Goal: Task Accomplishment & Management: Use online tool/utility

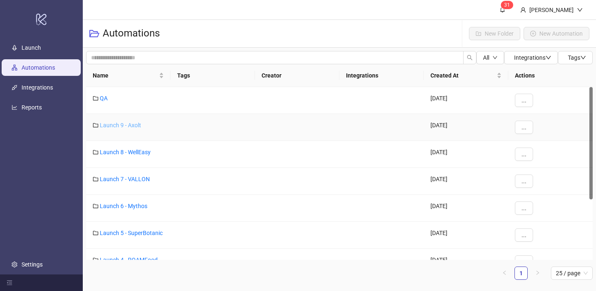
click at [120, 122] on link "Launch 9 - Axolt" at bounding box center [120, 125] width 41 height 7
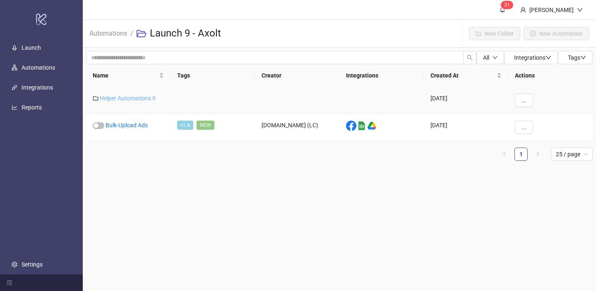
click at [130, 101] on link "Helper Automations 9" at bounding box center [128, 98] width 56 height 7
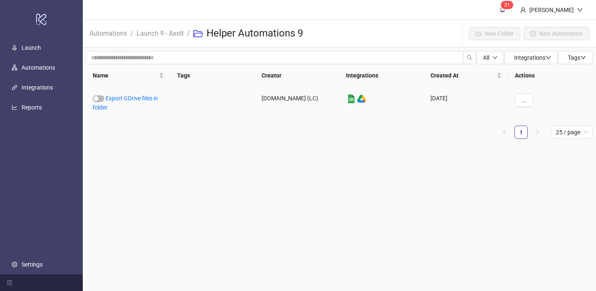
click at [130, 101] on link "Export GDrive files in folder" at bounding box center [125, 103] width 65 height 16
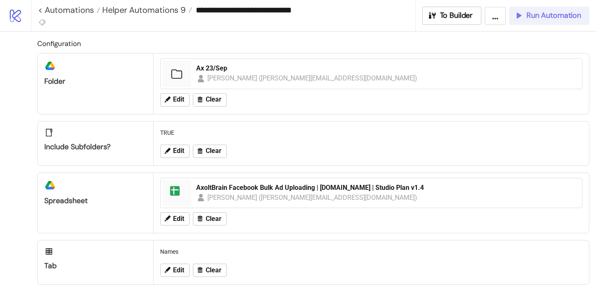
click at [531, 10] on button "Run Automation" at bounding box center [549, 16] width 80 height 18
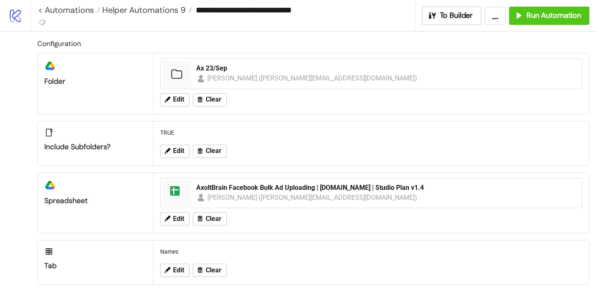
click at [178, 92] on div "Edit Clear" at bounding box center [371, 100] width 429 height 22
click at [178, 101] on span "Edit" at bounding box center [178, 99] width 11 height 7
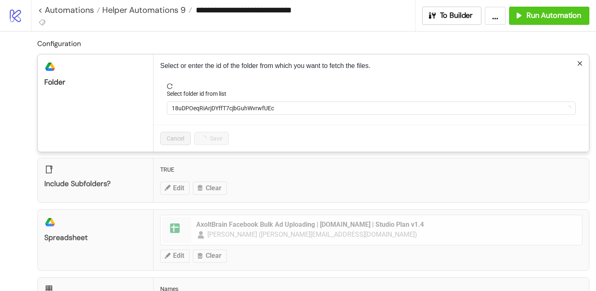
click at [205, 120] on form "Select folder id from list 18uDPOeqRiArjDYffT7cjbGuhWvrwfUEc" at bounding box center [371, 103] width 422 height 41
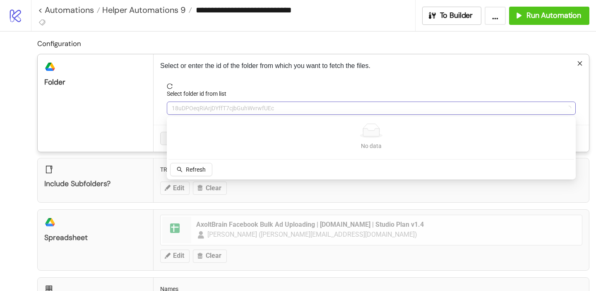
click at [203, 110] on span "18uDPOeqRiArjDYffT7cjbGuhWvrwfUEc" at bounding box center [371, 108] width 399 height 12
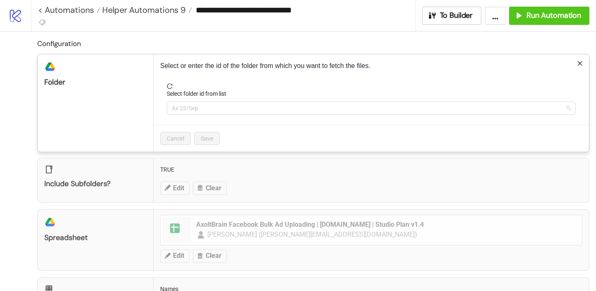
click at [203, 110] on span "Ax 23/Sep" at bounding box center [371, 108] width 399 height 12
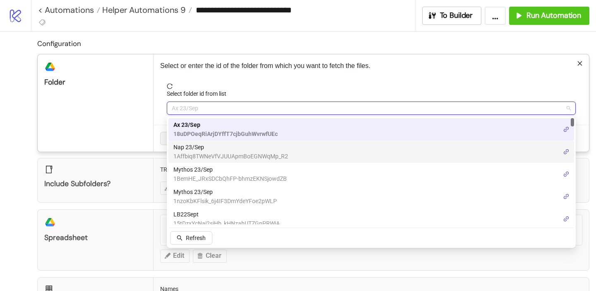
click at [200, 146] on span "Nap 23/Sep" at bounding box center [230, 146] width 115 height 9
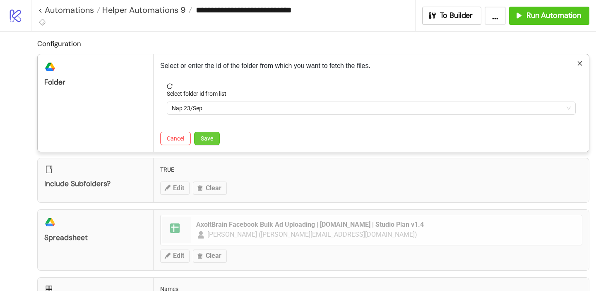
click at [205, 138] on span "Save" at bounding box center [207, 138] width 12 height 7
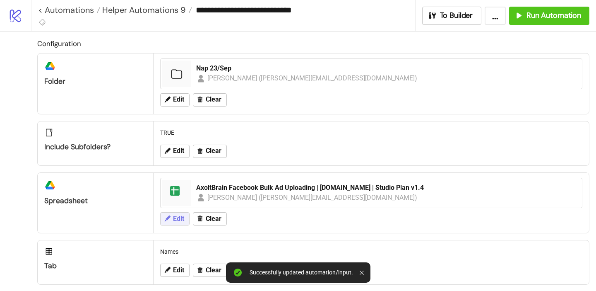
click at [175, 217] on span "Edit" at bounding box center [178, 218] width 11 height 7
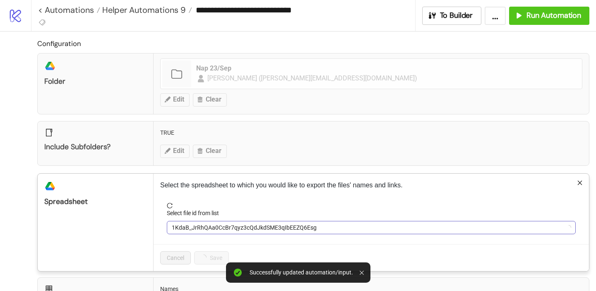
click at [185, 228] on span "1KdaB_JrRhQAa0CcBr7qyz3cQdJkdSME3qIbEEZQ6Esg" at bounding box center [371, 227] width 399 height 12
click at [185, 227] on span "AxoltBrain Facebook Bulk Ad Uploading | [DOMAIN_NAME] | Studio Plan v1.4" at bounding box center [371, 227] width 399 height 12
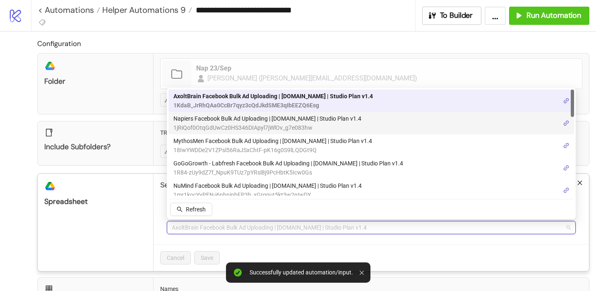
click at [206, 123] on span "1jRiQof0OtqGdUwCz0HS346DIApyl7jWlOv_g7e083hw" at bounding box center [267, 127] width 188 height 9
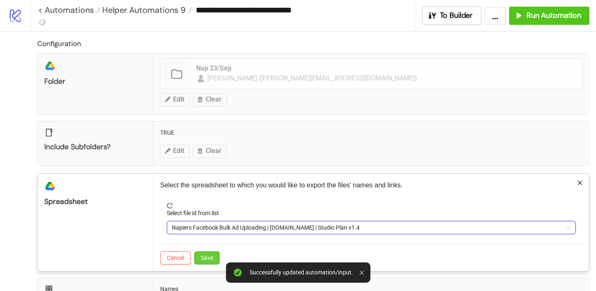
click at [204, 256] on span "Save" at bounding box center [207, 257] width 12 height 7
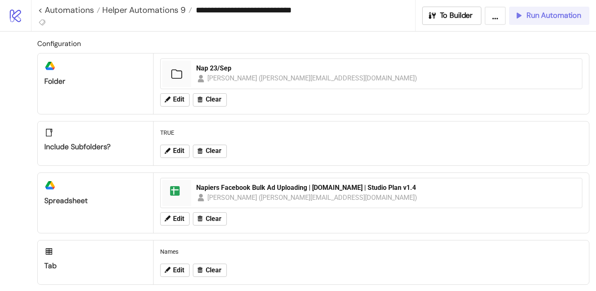
click at [545, 20] on span "Run Automation" at bounding box center [554, 16] width 55 height 10
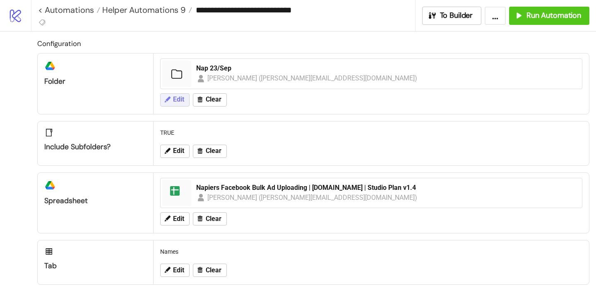
click at [174, 94] on button "Edit" at bounding box center [174, 99] width 29 height 13
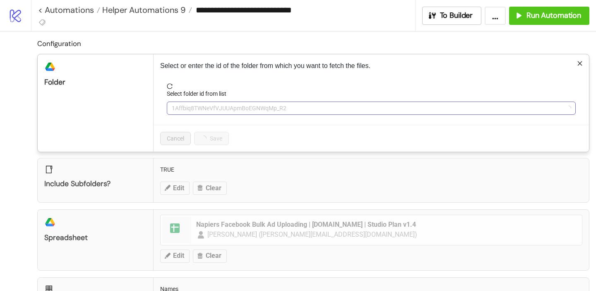
click at [202, 113] on span "1Affbiq8TWNeVfVJUUApmBoEGNWqMp_R2" at bounding box center [371, 108] width 399 height 12
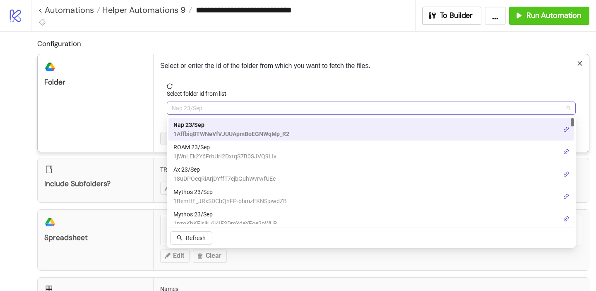
click at [202, 113] on span "Nap 23/Sep" at bounding box center [371, 108] width 399 height 12
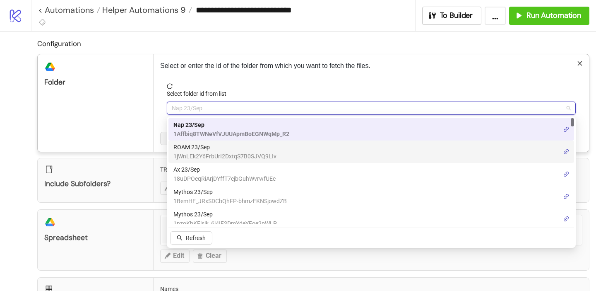
click at [198, 147] on span "ROAM 23/Sep" at bounding box center [224, 146] width 103 height 9
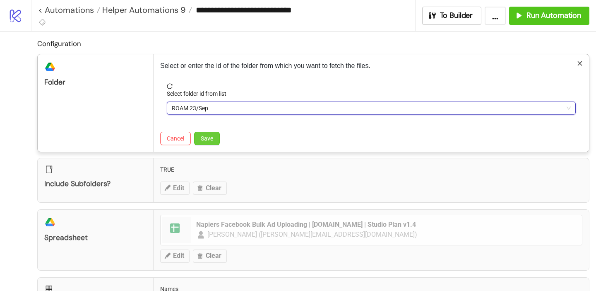
click at [210, 142] on button "Save" at bounding box center [207, 138] width 26 height 13
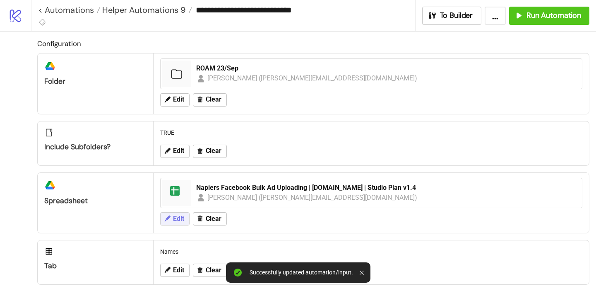
click at [176, 219] on span "Edit" at bounding box center [178, 218] width 11 height 7
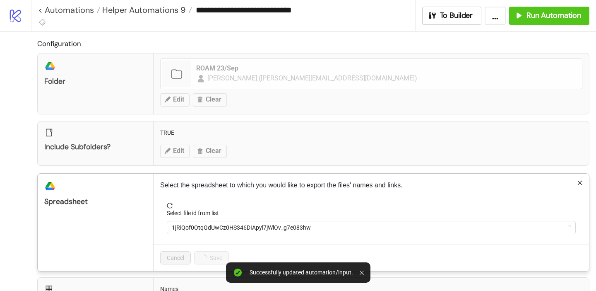
click at [212, 216] on label "Select file id from list" at bounding box center [196, 212] width 58 height 9
click at [212, 221] on input "Select file id from list" at bounding box center [368, 227] width 392 height 12
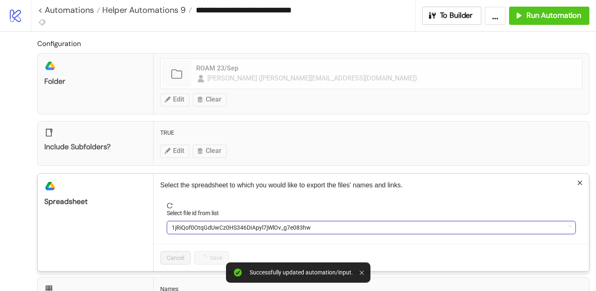
click at [209, 226] on span "1jRiQof0OtqGdUwCz0HS346DIApyl7jWlOv_g7e083hw" at bounding box center [371, 227] width 399 height 12
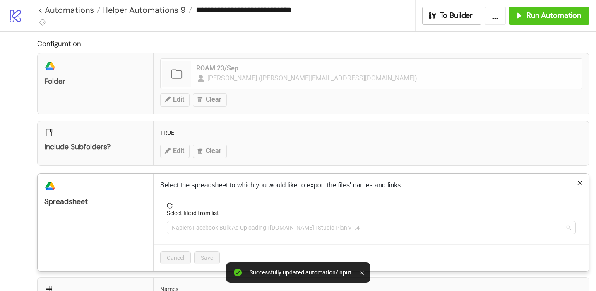
click at [209, 226] on span "Napiers Facebook Bulk Ad Uploading | [DOMAIN_NAME] | Studio Plan v1.4" at bounding box center [371, 227] width 399 height 12
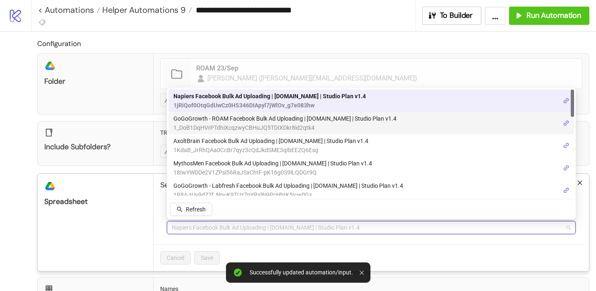
click at [234, 122] on span "GoGoGrowth - ROAM Facebook Bulk Ad Uploading | [DOMAIN_NAME] | Studio Plan v1.4" at bounding box center [284, 118] width 223 height 9
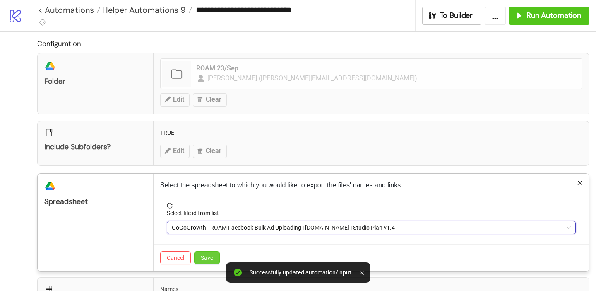
click at [210, 254] on span "Save" at bounding box center [207, 257] width 12 height 7
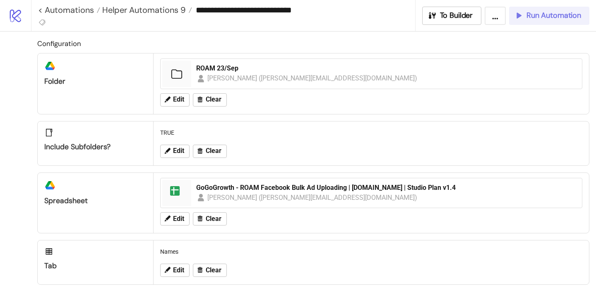
click at [540, 13] on span "Run Automation" at bounding box center [554, 16] width 55 height 10
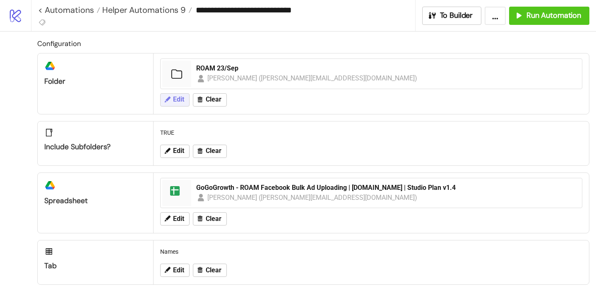
click at [179, 100] on span "Edit" at bounding box center [178, 99] width 11 height 7
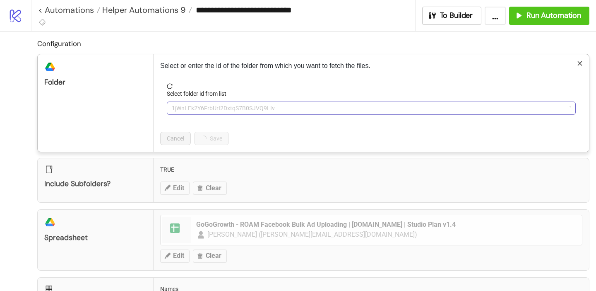
click at [214, 112] on span "1jWnLEk2Y6FrbUrI2DxtqS7B0SJVQ9LIv" at bounding box center [371, 108] width 399 height 12
click at [214, 111] on span "ROAM 23/Sep" at bounding box center [371, 108] width 399 height 12
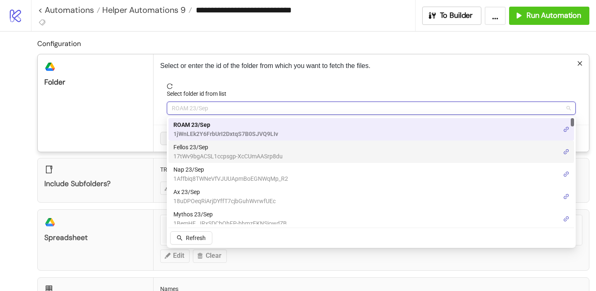
click at [202, 147] on span "Fellos 23/Sep" at bounding box center [227, 146] width 109 height 9
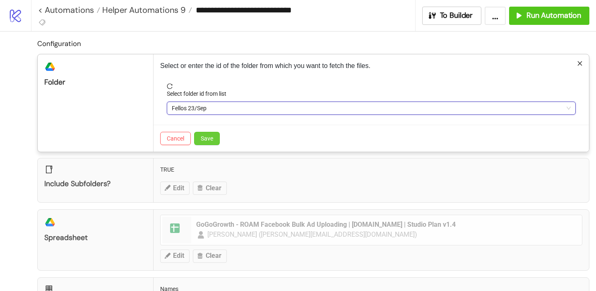
click at [209, 139] on span "Save" at bounding box center [207, 138] width 12 height 7
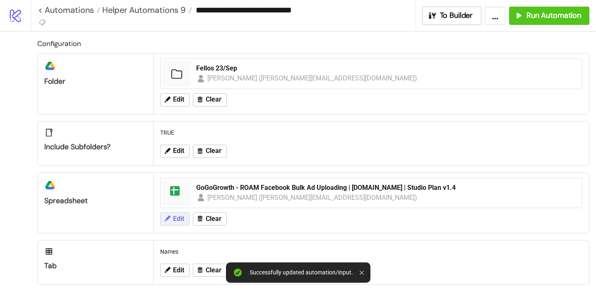
click at [175, 220] on span "Edit" at bounding box center [178, 218] width 11 height 7
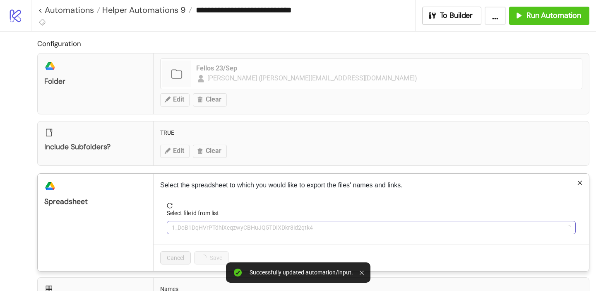
click at [195, 226] on span "1_DoB1DqHVrPTdhiXcqzwyCBHuJQ5TDIXDkr8id2qtk4" at bounding box center [371, 227] width 399 height 12
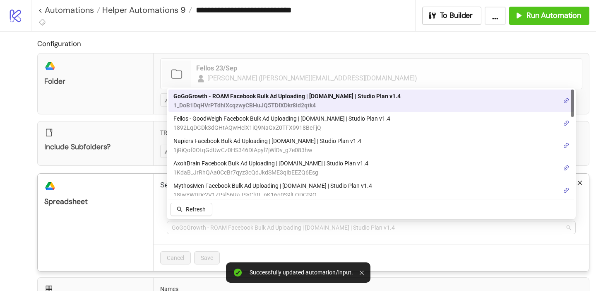
click at [195, 226] on span "GoGoGrowth - ROAM Facebook Bulk Ad Uploading | [DOMAIN_NAME] | Studio Plan v1.4" at bounding box center [371, 227] width 399 height 12
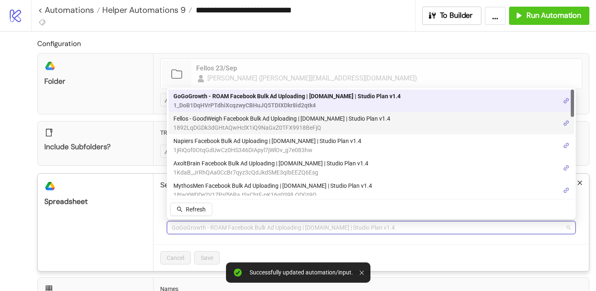
click at [204, 125] on span "1892LqDGDk3dGHtAQwHclX1iQ9NaGxZ0TFX9918BeFjQ" at bounding box center [281, 127] width 217 height 9
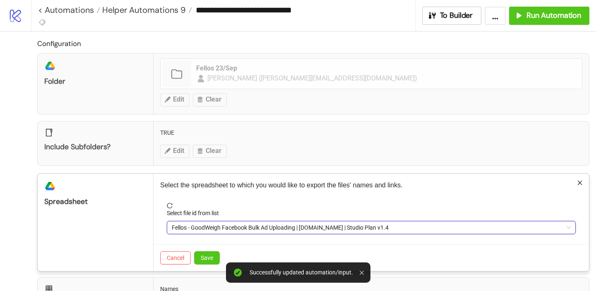
click at [203, 248] on div "Cancel Save" at bounding box center [371, 257] width 435 height 27
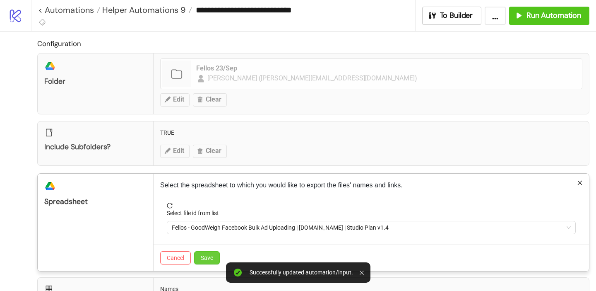
click at [203, 255] on span "Save" at bounding box center [207, 257] width 12 height 7
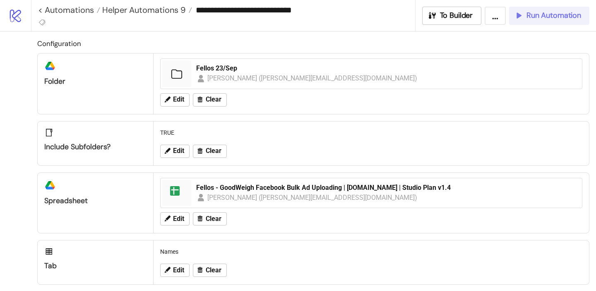
click at [533, 11] on span "Run Automation" at bounding box center [554, 16] width 55 height 10
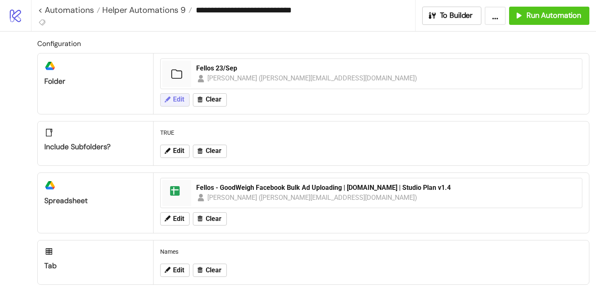
click at [175, 98] on span "Edit" at bounding box center [178, 99] width 11 height 7
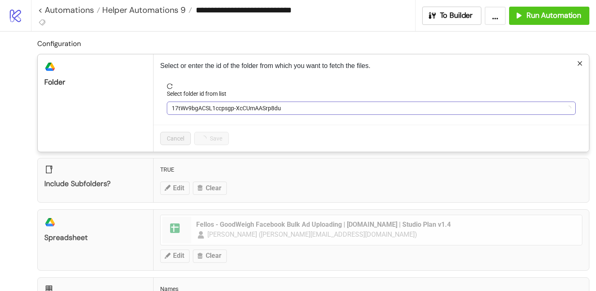
click at [202, 106] on span "17tWv9bgACSL1ccpsgp-XcCUmAASrp8du" at bounding box center [371, 108] width 399 height 12
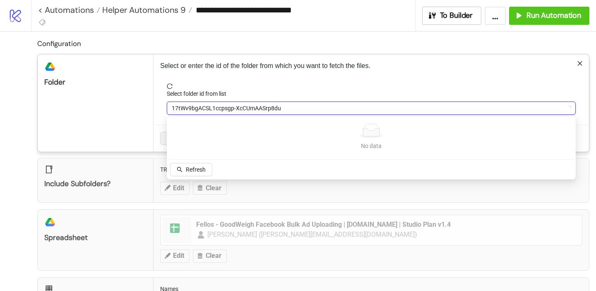
click at [202, 106] on span "17tWv9bgACSL1ccpsgp-XcCUmAASrp8du" at bounding box center [371, 108] width 399 height 12
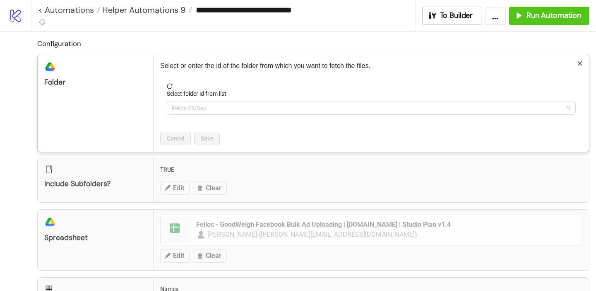
click at [202, 106] on span "Fellos 23/Sep" at bounding box center [371, 108] width 399 height 12
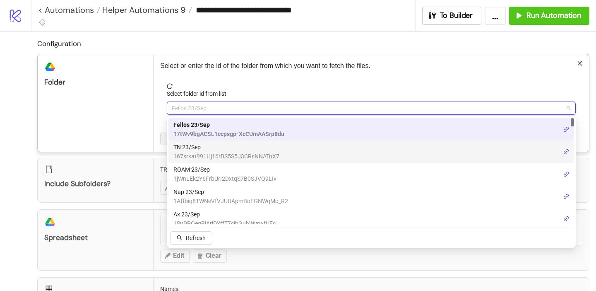
click at [200, 151] on span "167srkat991Hj16rBS5S5J3CRsNNATnX7" at bounding box center [226, 155] width 106 height 9
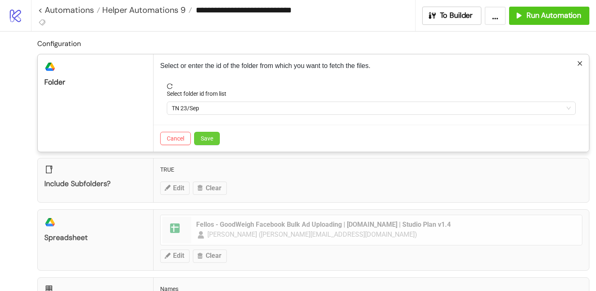
click at [207, 141] on span "Save" at bounding box center [207, 138] width 12 height 7
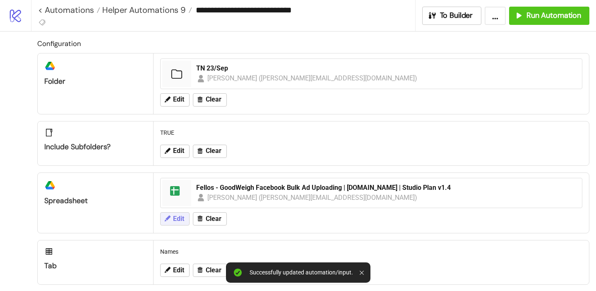
click at [178, 220] on span "Edit" at bounding box center [178, 218] width 11 height 7
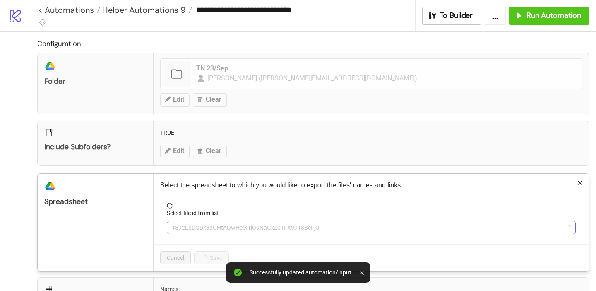
click at [204, 229] on span "1892LqDGDk3dGHtAQwHclX1iQ9NaGxZ0TFX9918BeFjQ" at bounding box center [371, 227] width 399 height 12
click at [204, 229] on span "Fellos - GoodWeigh Facebook Bulk Ad Uploading | [DOMAIN_NAME] | Studio Plan v1.4" at bounding box center [371, 227] width 399 height 12
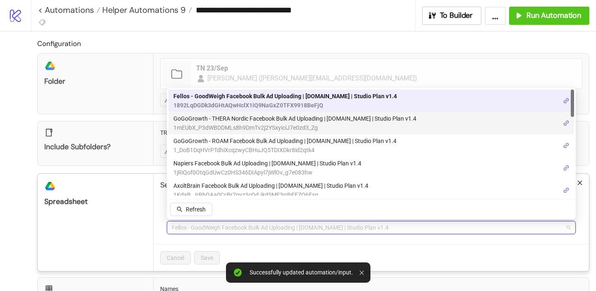
click at [230, 124] on span "1mEUbX_P3dWBDDMLs8h9DmTv2j2YSxyiciJ7e0zd3_Zg" at bounding box center [294, 127] width 243 height 9
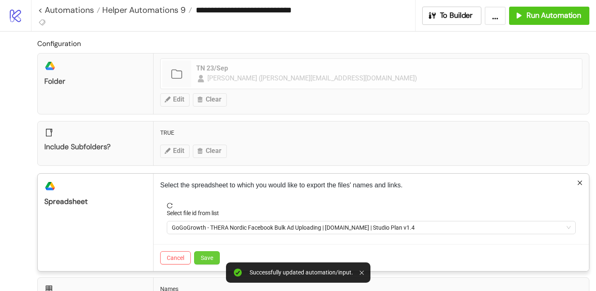
click at [213, 260] on span "Save" at bounding box center [207, 257] width 12 height 7
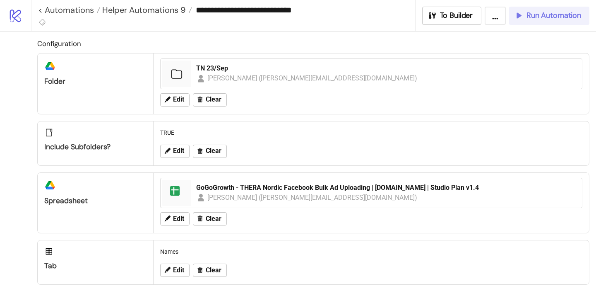
click at [528, 18] on span "Run Automation" at bounding box center [554, 16] width 55 height 10
